Goal: Task Accomplishment & Management: Complete application form

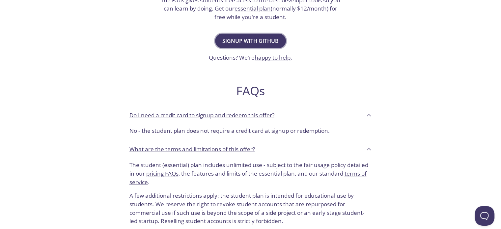
click at [254, 43] on span "Signup with GitHub" at bounding box center [250, 40] width 56 height 9
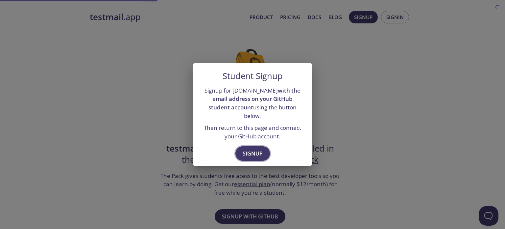
click at [252, 149] on span "Signup" at bounding box center [253, 153] width 20 height 9
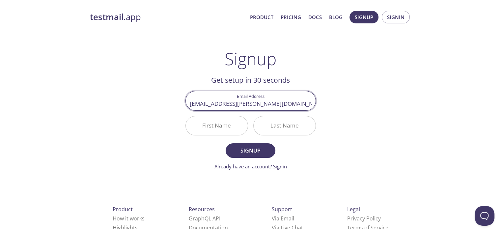
type input "[EMAIL_ADDRESS][PERSON_NAME][DOMAIN_NAME]"
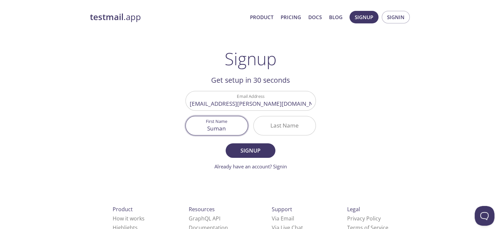
type input "Suman"
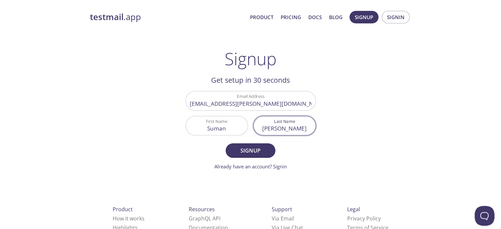
type input "[PERSON_NAME]"
click at [225, 143] on button "Signup" at bounding box center [249, 150] width 49 height 14
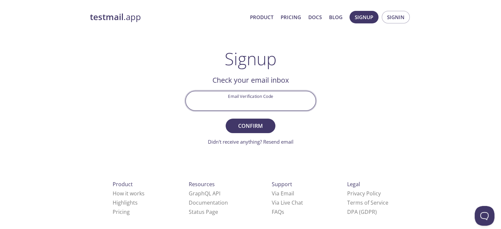
click at [231, 101] on input "Email Verification Code" at bounding box center [251, 100] width 130 height 19
paste input "FR82ZMF"
type input "FR82ZMF"
click at [225, 118] on button "Confirm" at bounding box center [249, 125] width 49 height 14
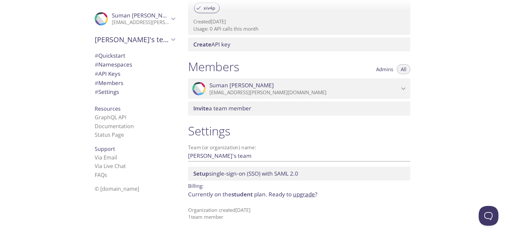
scroll to position [239, 0]
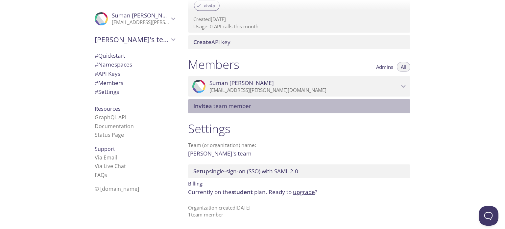
click at [380, 106] on span "Invite a team member" at bounding box center [300, 105] width 215 height 7
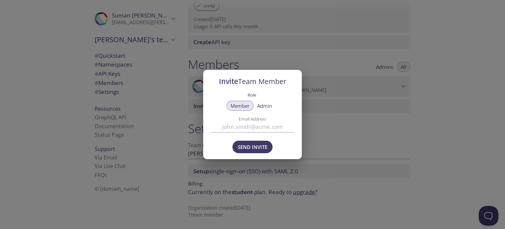
click at [342, 132] on div "Invite Team Member Role Member Admin Email Address Send Invite" at bounding box center [252, 114] width 505 height 229
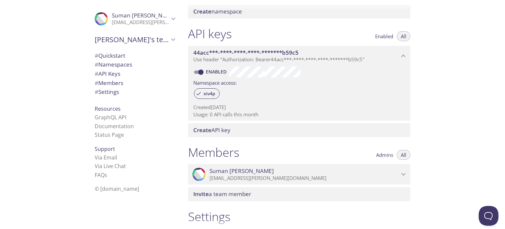
scroll to position [64, 0]
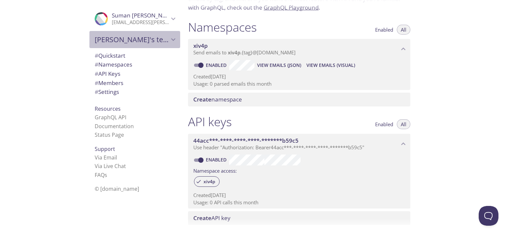
click at [169, 40] on icon "Suman's team" at bounding box center [173, 39] width 9 height 9
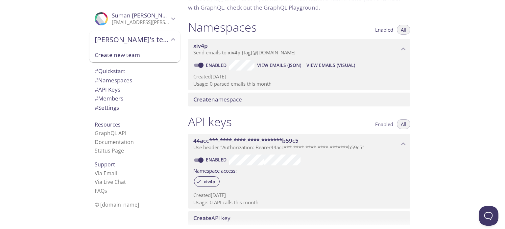
click at [171, 40] on icon "Suman's team" at bounding box center [173, 39] width 4 height 3
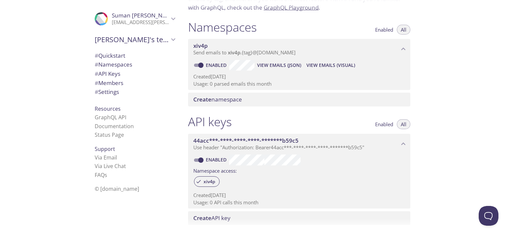
scroll to position [0, 0]
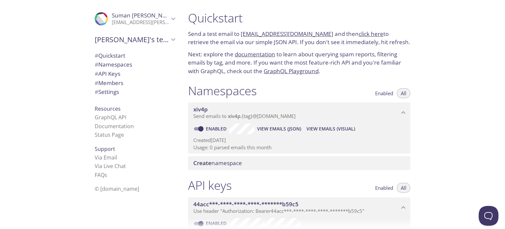
click at [300, 35] on link "[EMAIL_ADDRESS][DOMAIN_NAME]" at bounding box center [287, 34] width 93 height 8
click at [292, 34] on link "[EMAIL_ADDRESS][DOMAIN_NAME]" at bounding box center [287, 34] width 93 height 8
click at [412, 64] on div "Quickstart Send a test email to [EMAIL_ADDRESS][DOMAIN_NAME] and then click her…" at bounding box center [299, 43] width 233 height 73
drag, startPoint x: 241, startPoint y: 34, endPoint x: 321, endPoint y: 30, distance: 80.1
click at [321, 30] on p "Send a test email to [EMAIL_ADDRESS][DOMAIN_NAME] and then click here to retrie…" at bounding box center [299, 38] width 222 height 17
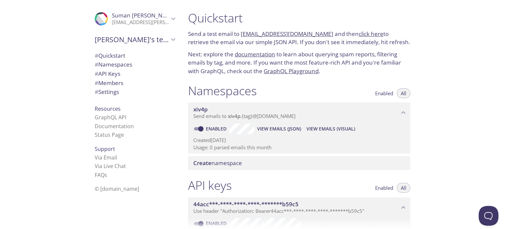
copy link "[EMAIL_ADDRESS][DOMAIN_NAME]"
click at [362, 38] on p "Send a test email to [EMAIL_ADDRESS][DOMAIN_NAME] and then click here to retrie…" at bounding box center [299, 38] width 222 height 17
click at [366, 35] on link "click here" at bounding box center [371, 34] width 25 height 8
click at [385, 96] on button "Enabled" at bounding box center [385, 93] width 26 height 10
click at [398, 93] on button "All" at bounding box center [403, 93] width 13 height 10
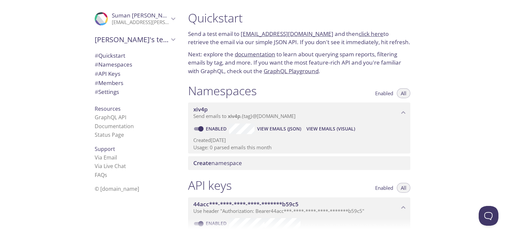
click at [334, 128] on span "View Emails (Visual)" at bounding box center [331, 129] width 49 height 8
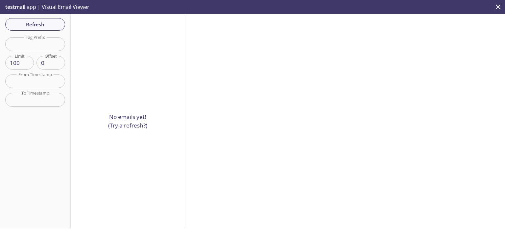
drag, startPoint x: 132, startPoint y: 119, endPoint x: 121, endPoint y: 122, distance: 11.0
click at [131, 120] on p "No emails yet! (Try a refresh?)" at bounding box center [127, 121] width 39 height 17
drag, startPoint x: 108, startPoint y: 123, endPoint x: 126, endPoint y: 123, distance: 17.8
click at [126, 123] on p "No emails yet! (Try a refresh?)" at bounding box center [127, 121] width 39 height 17
drag, startPoint x: 169, startPoint y: 128, endPoint x: 116, endPoint y: 92, distance: 64.3
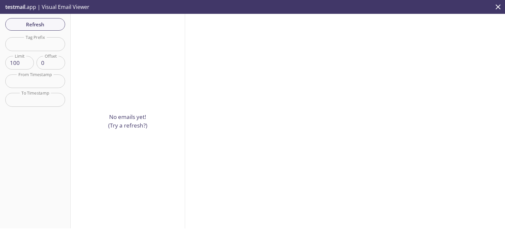
click at [168, 126] on div "No emails yet! (Try a refresh?)" at bounding box center [128, 121] width 115 height 214
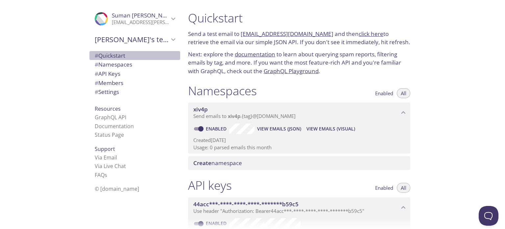
click at [117, 57] on span "# Quickstart" at bounding box center [110, 56] width 31 height 8
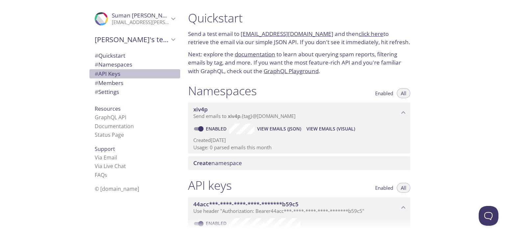
click at [121, 73] on span "# API Keys" at bounding box center [135, 73] width 80 height 9
